Goal: Task Accomplishment & Management: Manage account settings

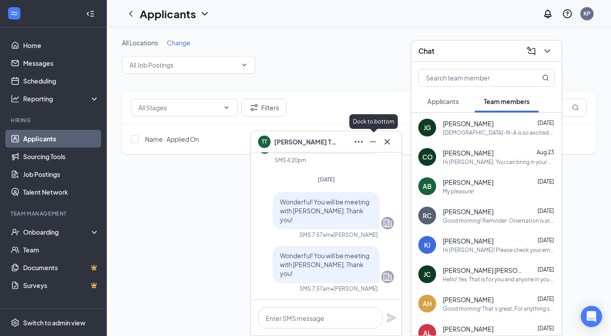
click at [371, 144] on icon "Minimize" at bounding box center [373, 142] width 11 height 11
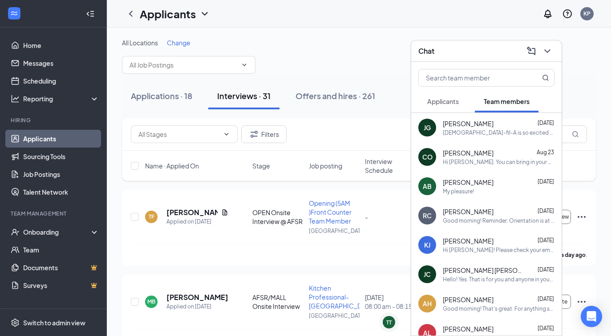
click at [437, 107] on button "Applicants" at bounding box center [442, 101] width 49 height 22
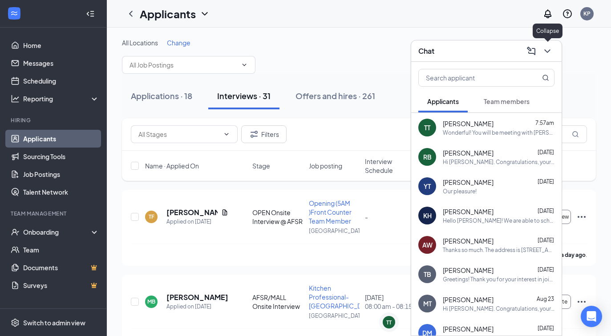
click at [553, 51] on button at bounding box center [547, 51] width 14 height 14
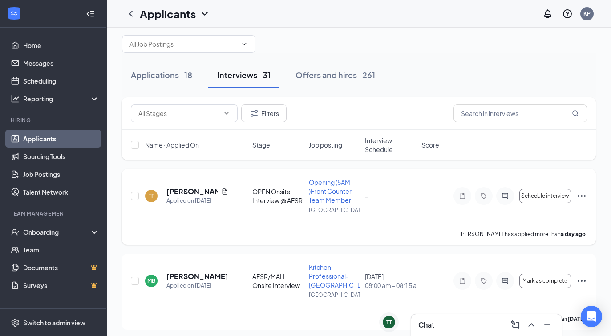
scroll to position [22, 0]
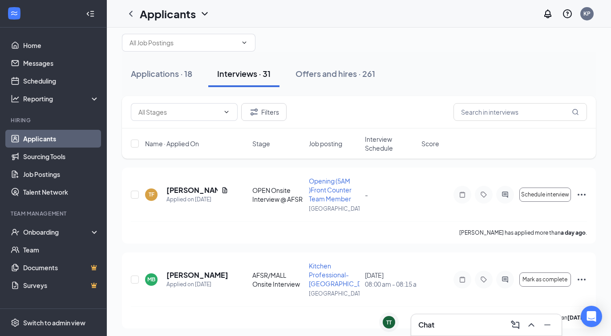
click at [376, 140] on span "Interview Schedule" at bounding box center [390, 144] width 51 height 18
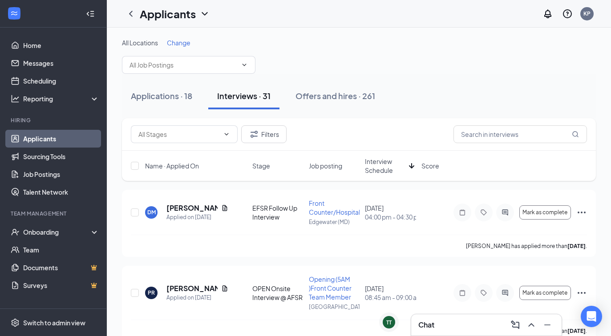
click at [378, 170] on span "Interview Schedule" at bounding box center [385, 166] width 40 height 18
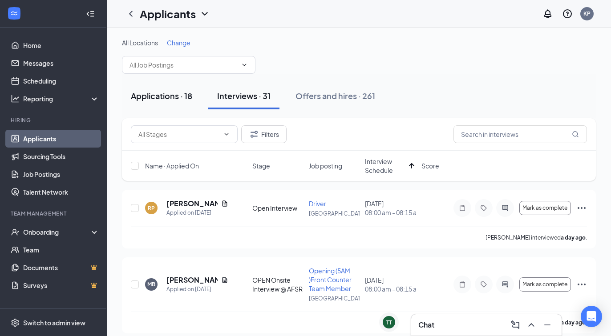
click at [158, 102] on button "Applications · 18" at bounding box center [161, 96] width 79 height 27
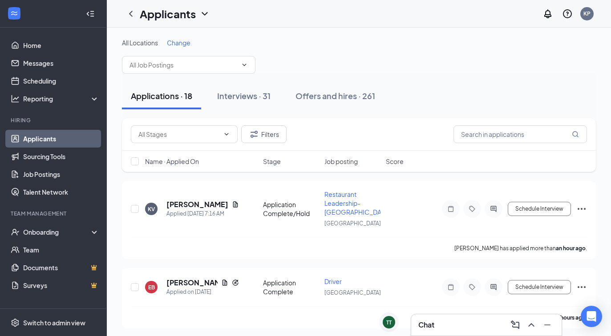
click at [176, 158] on span "Name · Applied On" at bounding box center [172, 161] width 54 height 9
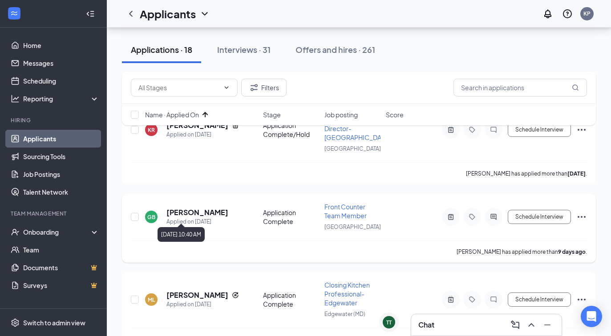
scroll to position [502, 0]
click at [447, 213] on icon "ActiveNote" at bounding box center [450, 216] width 11 height 7
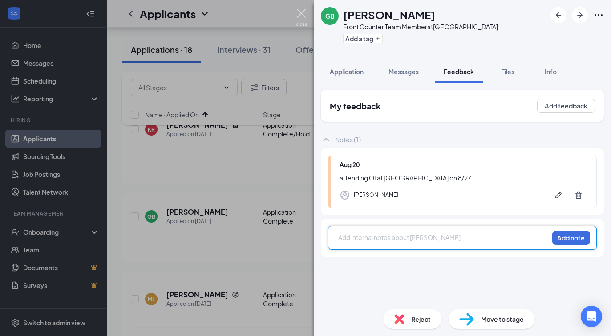
click at [300, 12] on img at bounding box center [301, 17] width 11 height 17
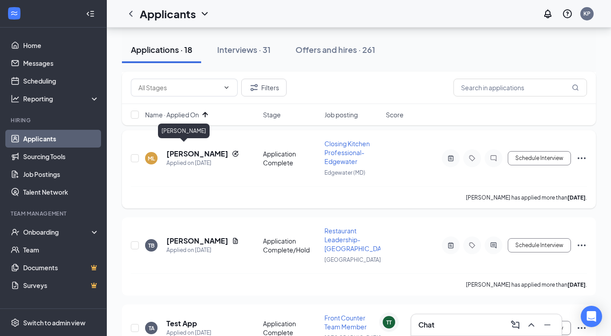
scroll to position [648, 0]
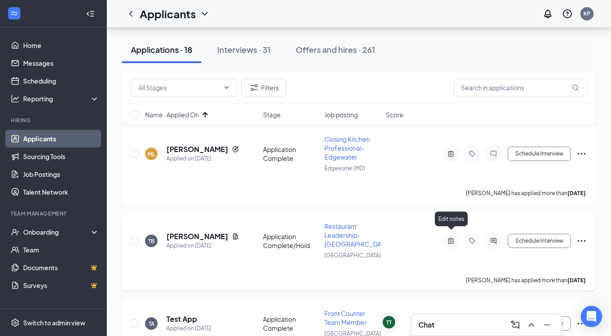
click at [448, 238] on icon "ActiveNote" at bounding box center [450, 241] width 11 height 7
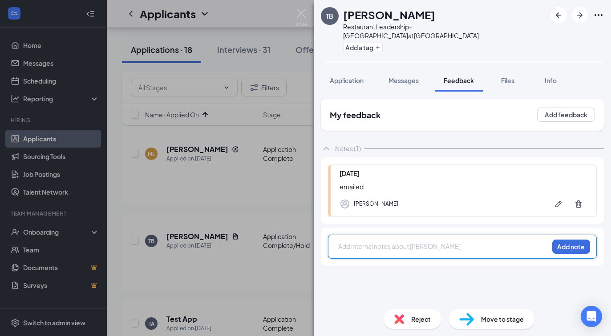
click at [305, 16] on img at bounding box center [301, 17] width 11 height 17
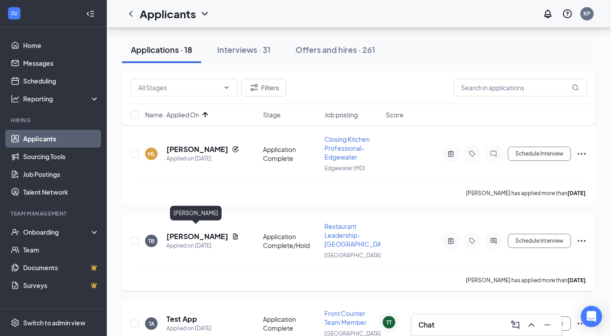
click at [202, 232] on h5 "[PERSON_NAME]" at bounding box center [197, 237] width 62 height 10
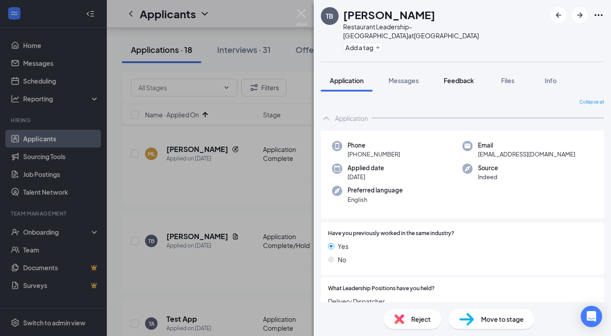
click at [455, 77] on span "Feedback" at bounding box center [459, 81] width 30 height 8
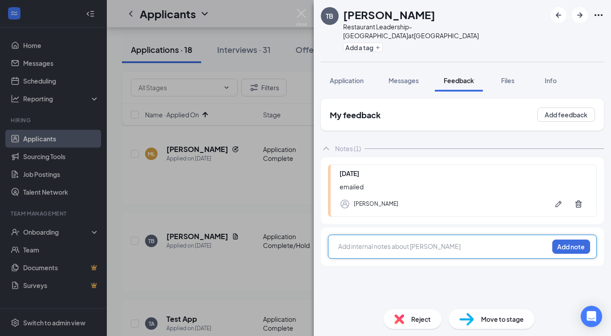
click at [371, 242] on div at bounding box center [444, 246] width 210 height 9
click at [574, 240] on button "Add note" at bounding box center [571, 247] width 38 height 14
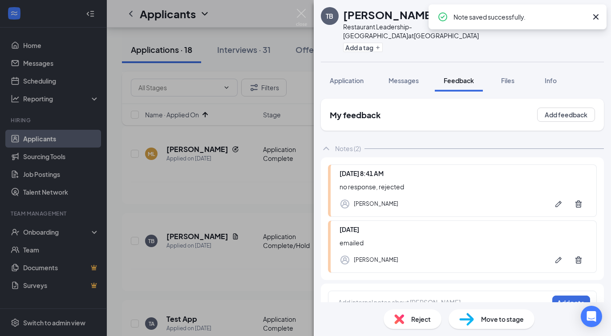
click at [410, 317] on div "Reject" at bounding box center [413, 320] width 58 height 20
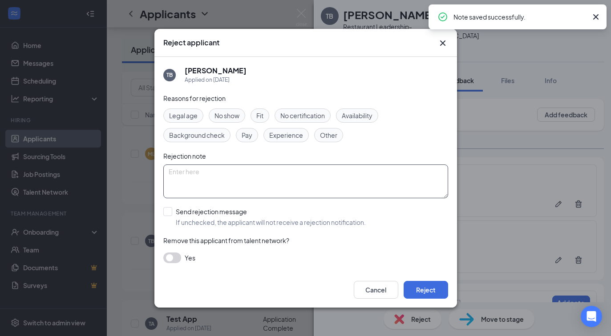
click at [256, 193] on textarea at bounding box center [305, 182] width 285 height 34
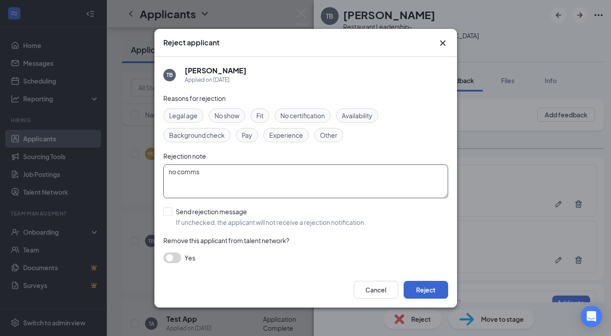
type textarea "no comms"
click at [434, 287] on button "Reject" at bounding box center [426, 290] width 45 height 18
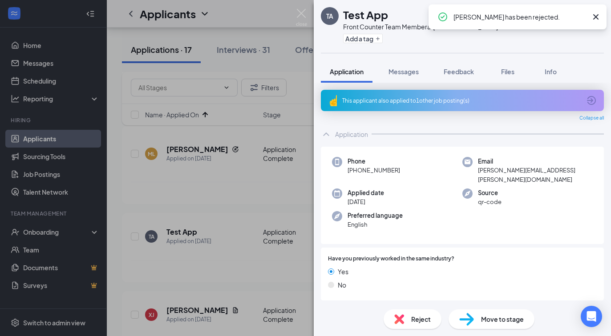
click at [300, 6] on div "TA Test App Front Counter Team Member at [GEOGRAPHIC_DATA] Add a tag Applicatio…" at bounding box center [305, 168] width 611 height 336
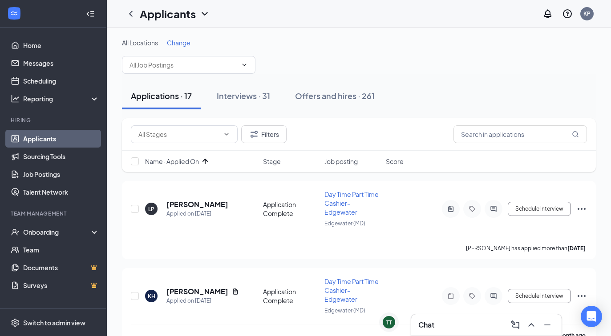
click at [206, 158] on icon "ArrowUp" at bounding box center [205, 161] width 11 height 11
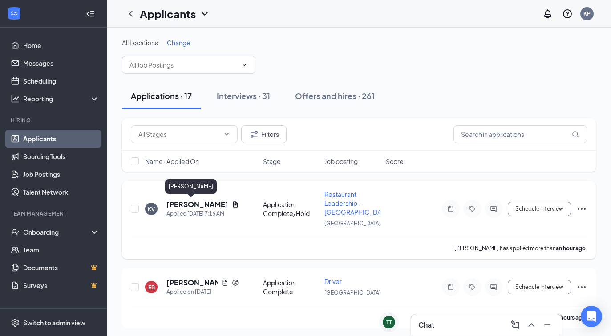
click at [202, 205] on h5 "[PERSON_NAME]" at bounding box center [197, 205] width 62 height 10
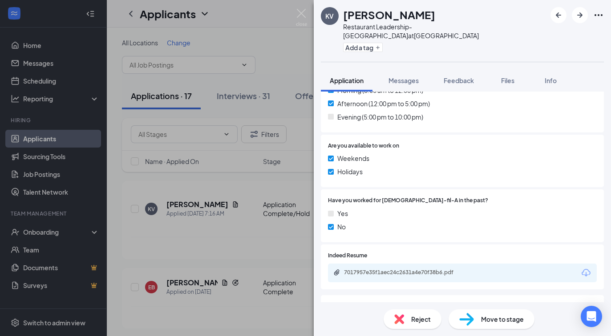
scroll to position [320, 0]
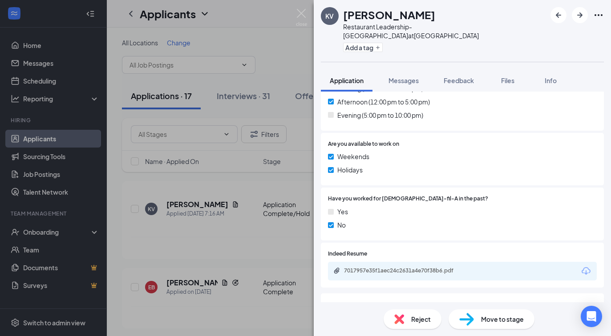
click at [426, 267] on div "7017957e35f1aec24c2631a4e70f38b6.pdf" at bounding box center [406, 270] width 125 height 7
click at [406, 77] on span "Messages" at bounding box center [404, 81] width 30 height 8
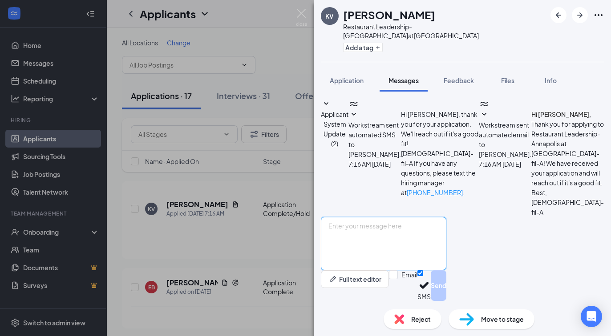
click at [383, 239] on textarea at bounding box center [383, 243] width 125 height 53
click at [479, 120] on icon "SmallChevronDown" at bounding box center [484, 114] width 11 height 11
click at [363, 243] on textarea at bounding box center [383, 243] width 125 height 53
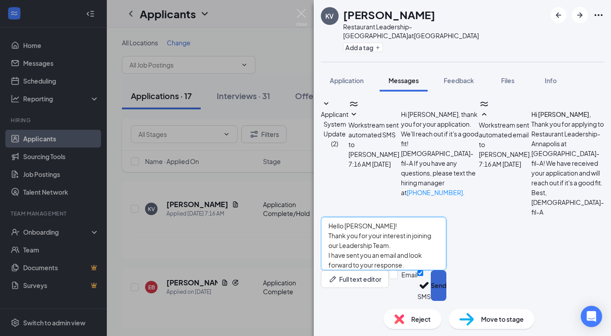
type textarea "Hello [PERSON_NAME]! Thank you for your interest in joining our Leadership Team…"
click at [446, 284] on button "Send" at bounding box center [439, 286] width 16 height 31
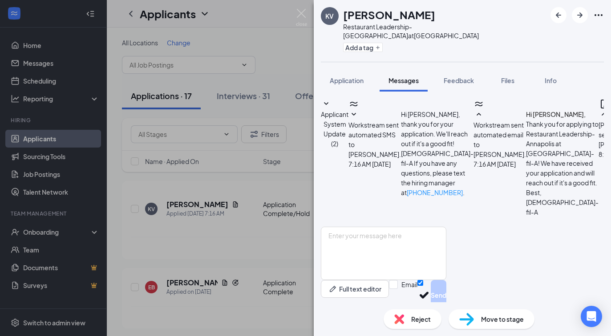
scroll to position [187, 0]
click at [448, 69] on button "Feedback" at bounding box center [459, 80] width 48 height 22
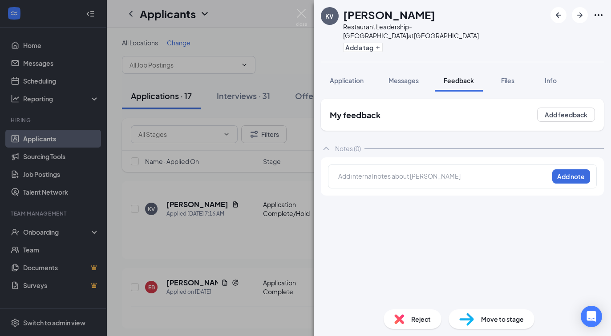
click at [401, 165] on div "Add internal notes about [PERSON_NAME] Add note" at bounding box center [462, 177] width 269 height 24
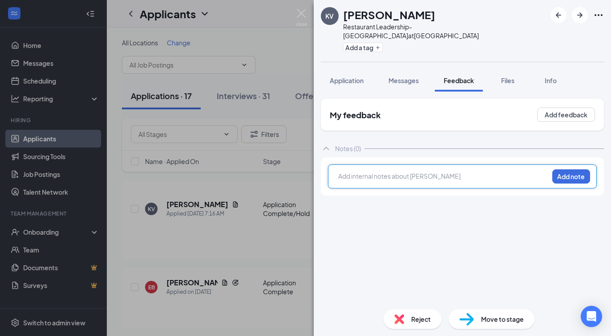
click at [399, 172] on div at bounding box center [444, 176] width 210 height 9
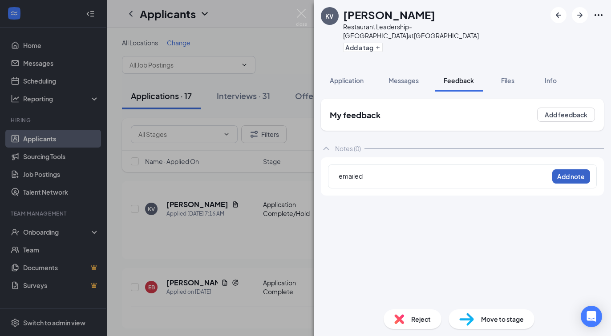
click at [562, 170] on button "Add note" at bounding box center [571, 177] width 38 height 14
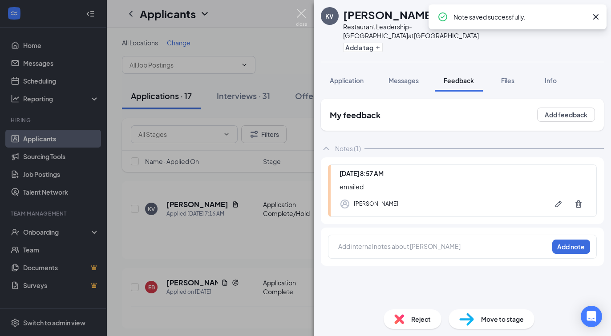
click at [296, 18] on img at bounding box center [301, 17] width 11 height 17
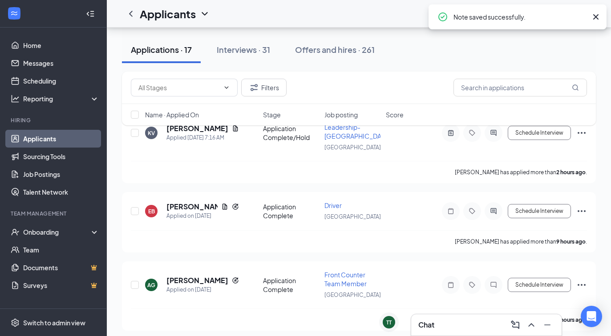
scroll to position [77, 0]
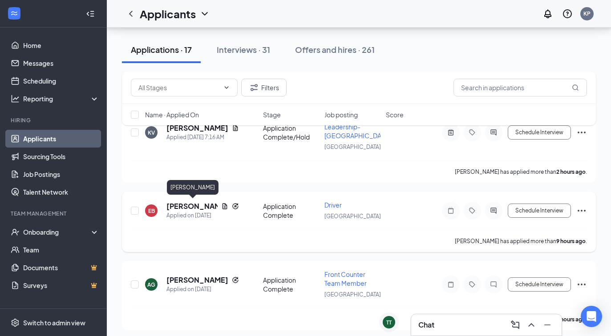
click at [180, 207] on h5 "[PERSON_NAME]" at bounding box center [191, 207] width 51 height 10
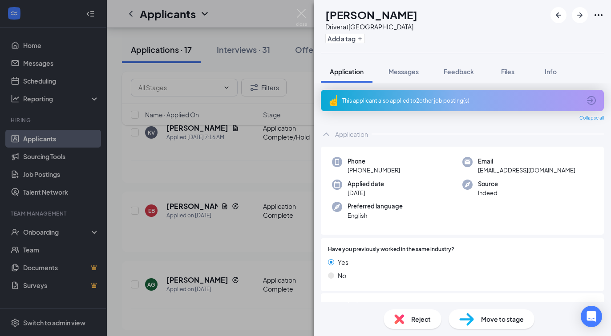
click at [420, 101] on div "This applicant also applied to 2 other job posting(s)" at bounding box center [461, 101] width 239 height 8
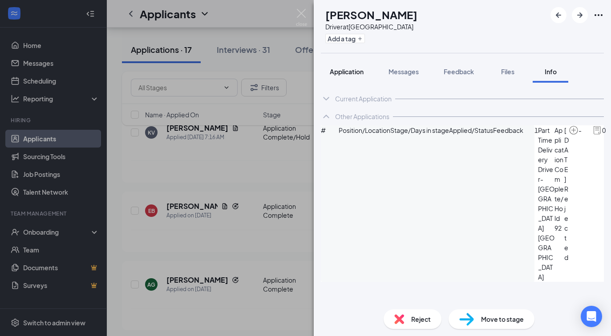
click at [351, 73] on span "Application" at bounding box center [347, 72] width 34 height 8
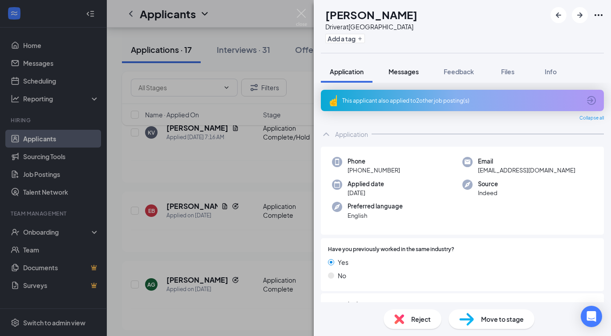
click at [398, 70] on span "Messages" at bounding box center [404, 72] width 30 height 8
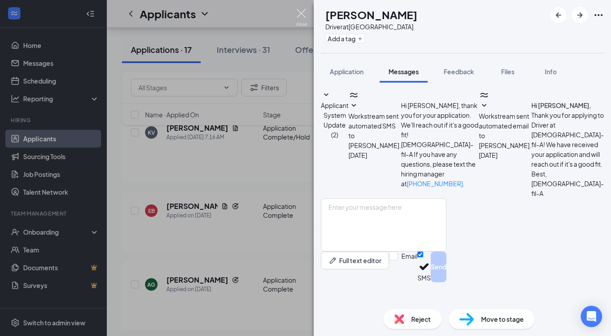
click at [299, 20] on img at bounding box center [301, 17] width 11 height 17
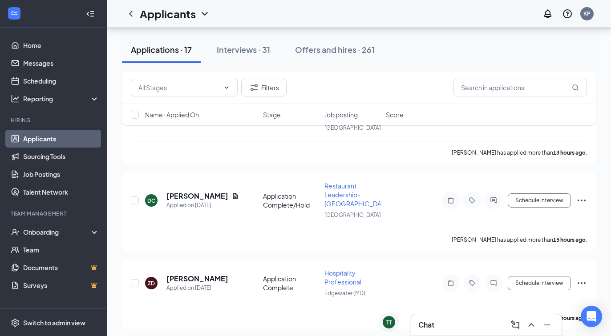
scroll to position [333, 0]
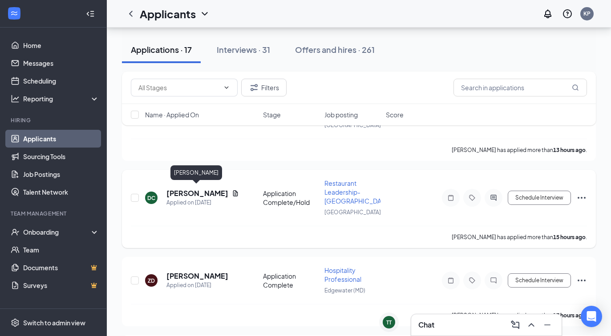
click at [186, 189] on h5 "[PERSON_NAME]" at bounding box center [197, 194] width 62 height 10
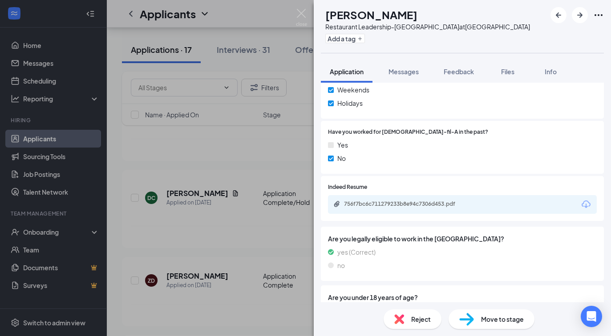
scroll to position [405, 0]
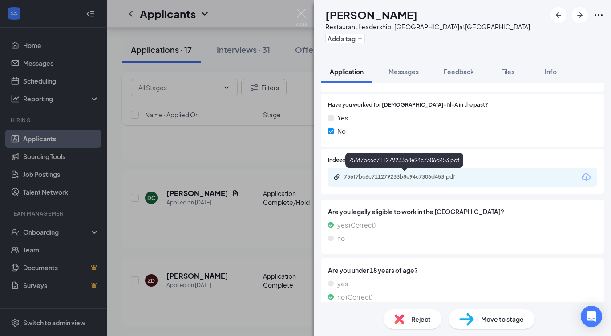
click at [411, 181] on div "756f7bc6c711279233b8e94c7306d453.pdf" at bounding box center [405, 178] width 144 height 8
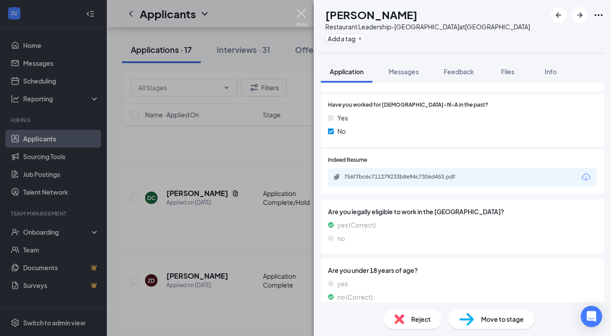
click at [304, 12] on img at bounding box center [301, 17] width 11 height 17
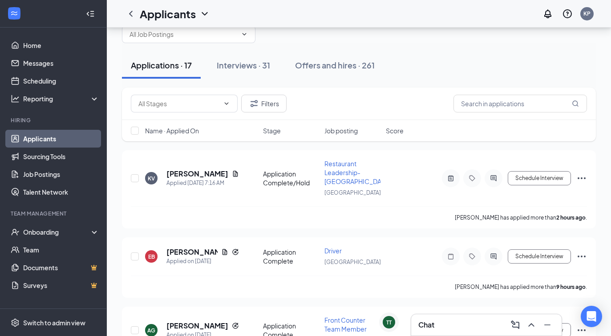
scroll to position [29, 0]
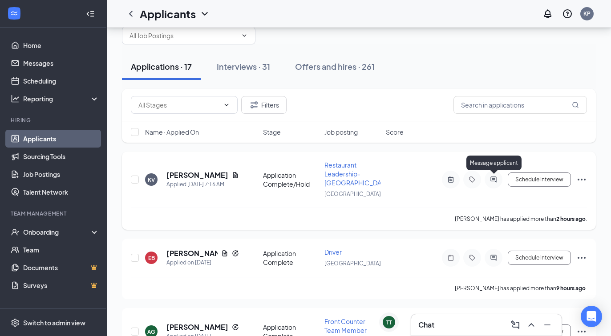
click at [491, 178] on icon "ActiveChat" at bounding box center [493, 179] width 11 height 7
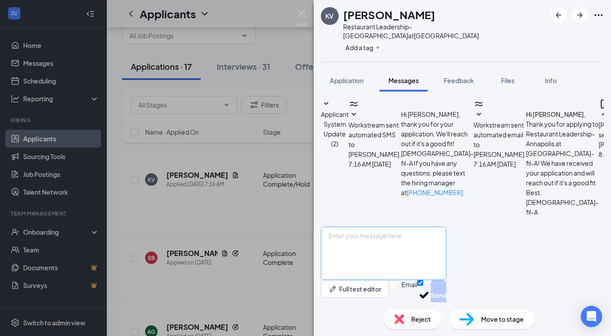
scroll to position [94, 0]
drag, startPoint x: 443, startPoint y: 192, endPoint x: 377, endPoint y: 151, distance: 77.3
copy span "Thank you for your interest in joining our Leadership Team. I have sent you an …"
click at [299, 11] on img at bounding box center [301, 17] width 11 height 17
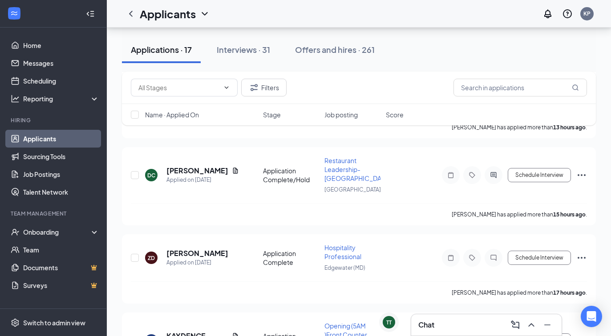
scroll to position [359, 0]
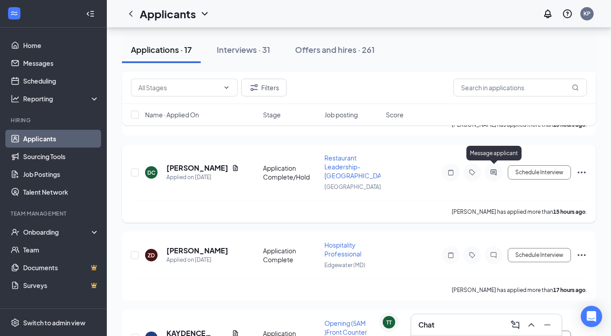
click at [494, 170] on icon "ActiveChat" at bounding box center [493, 173] width 6 height 6
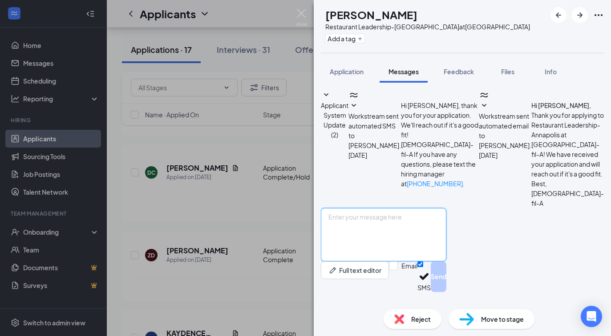
click at [446, 219] on textarea at bounding box center [383, 234] width 125 height 53
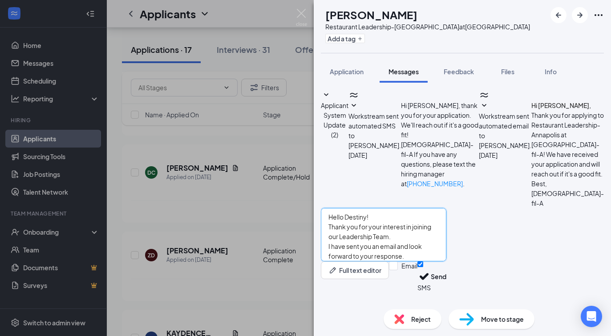
scroll to position [5, 0]
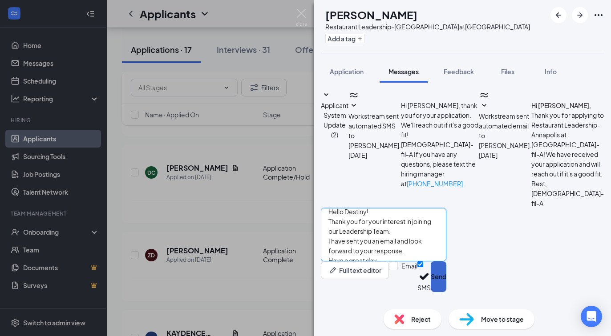
type textarea "Hello Destiny! Thank you for your interest in joining our Leadership Team. I ha…"
click at [446, 285] on button "Send" at bounding box center [439, 277] width 16 height 31
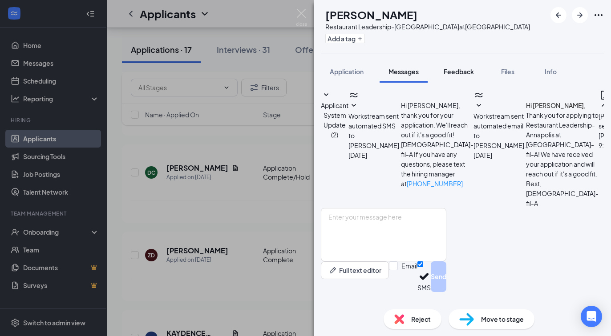
scroll to position [94, 0]
click at [453, 70] on span "Feedback" at bounding box center [459, 72] width 30 height 8
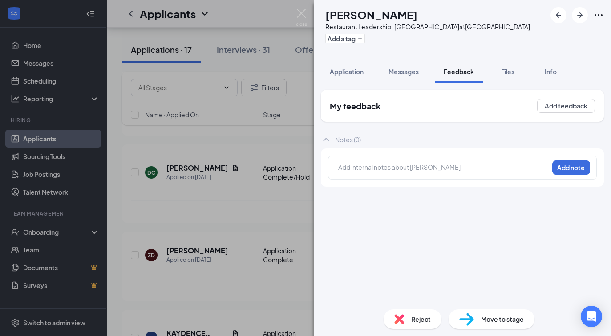
click at [378, 172] on div at bounding box center [444, 167] width 210 height 9
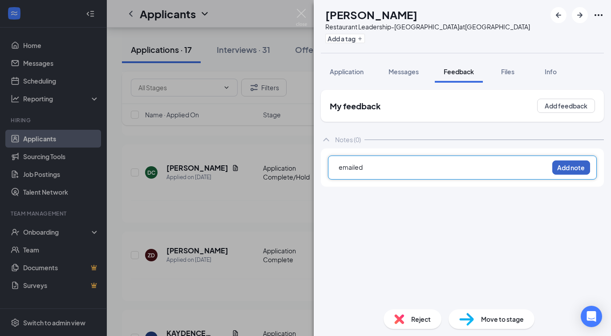
click at [570, 166] on button "Add note" at bounding box center [571, 168] width 38 height 14
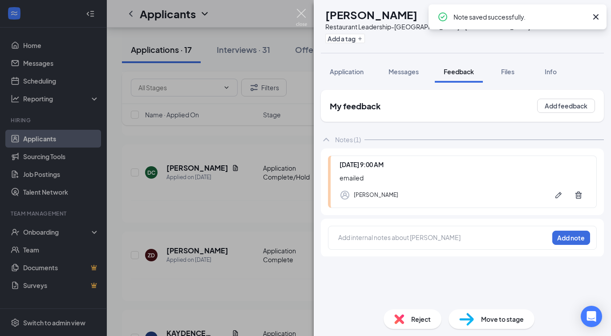
click at [299, 16] on img at bounding box center [301, 17] width 11 height 17
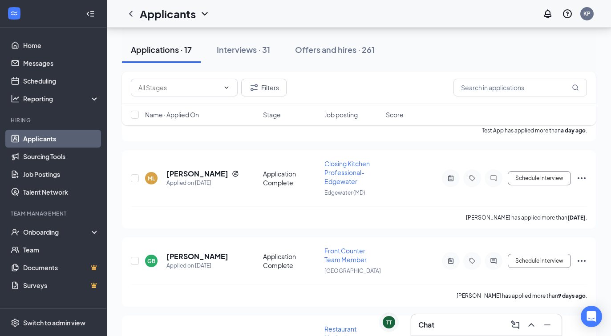
scroll to position [669, 0]
